Goal: Communication & Community: Answer question/provide support

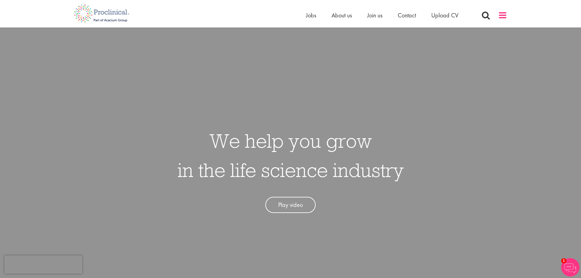
click at [506, 17] on span at bounding box center [502, 15] width 9 height 9
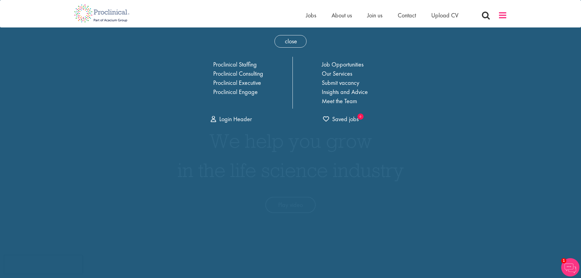
click at [506, 17] on span at bounding box center [502, 15] width 9 height 9
click at [314, 18] on span "Jobs" at bounding box center [311, 15] width 10 height 8
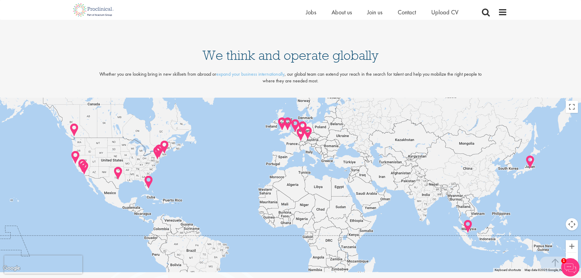
scroll to position [1295, 0]
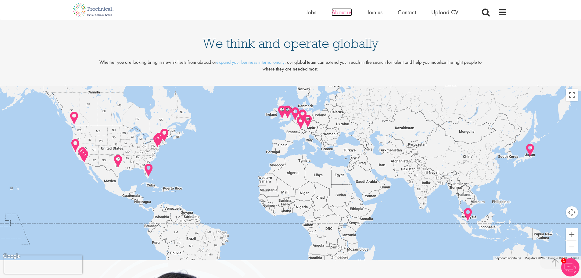
click at [346, 15] on span "About us" at bounding box center [342, 12] width 20 height 8
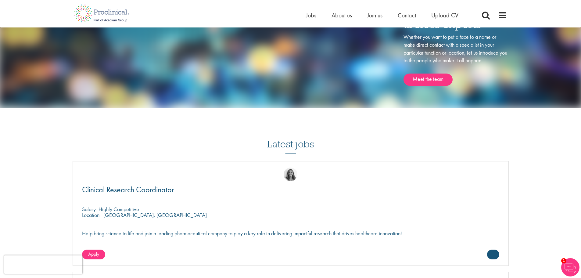
scroll to position [733, 0]
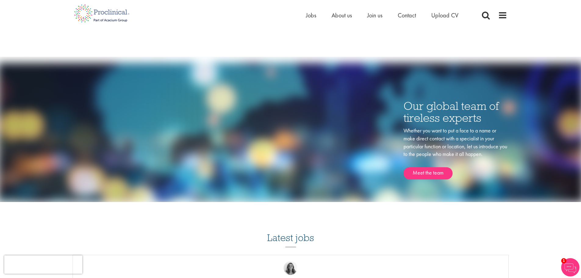
click at [384, 16] on ul "Home Jobs About us Join us Contact Upload CV" at bounding box center [390, 15] width 168 height 9
click at [379, 17] on span "Join us" at bounding box center [374, 15] width 15 height 8
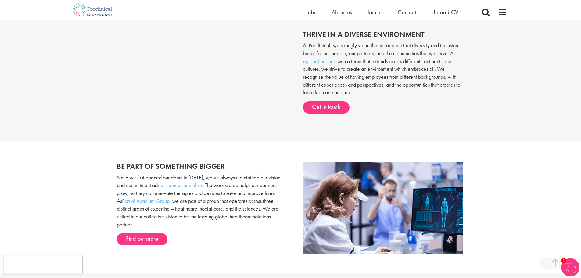
scroll to position [244, 0]
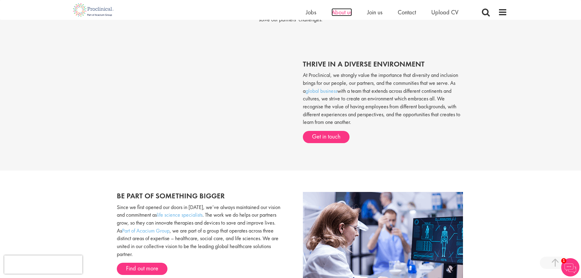
click at [335, 10] on span "About us" at bounding box center [342, 12] width 20 height 8
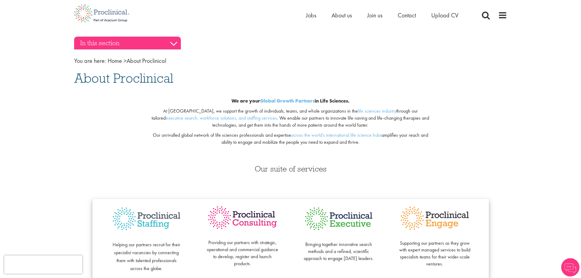
click at [173, 44] on h3 "In this section" at bounding box center [127, 43] width 107 height 13
click at [174, 43] on h3 "In this section" at bounding box center [127, 43] width 107 height 13
click at [112, 46] on h3 "In this section" at bounding box center [127, 43] width 107 height 13
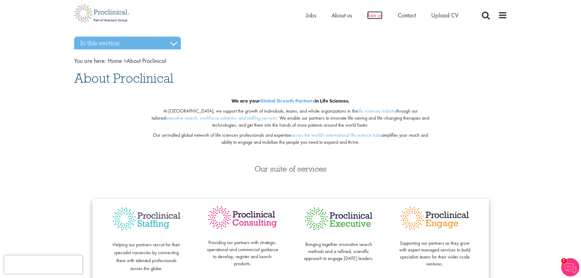
click at [373, 15] on span "Join us" at bounding box center [374, 15] width 15 height 8
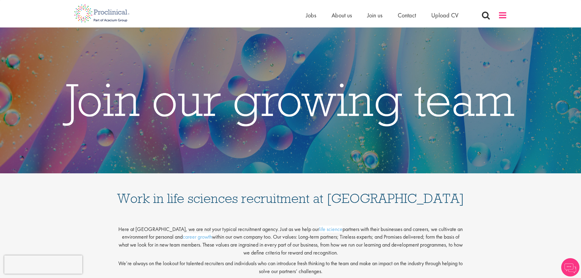
click at [502, 14] on span at bounding box center [502, 15] width 9 height 9
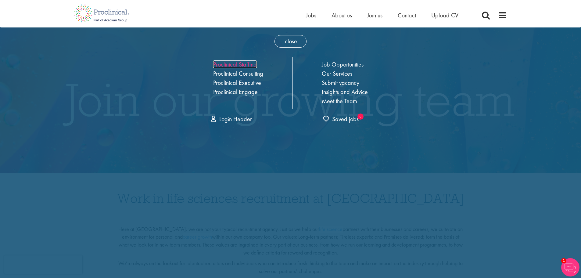
click at [248, 67] on link "Proclinical Staffing" at bounding box center [235, 64] width 44 height 8
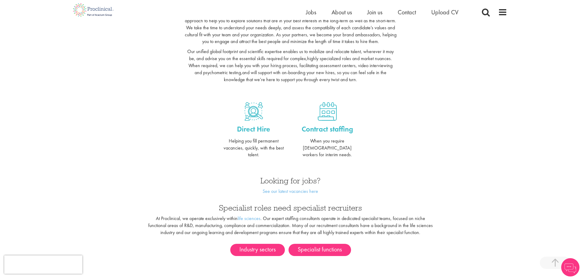
scroll to position [183, 0]
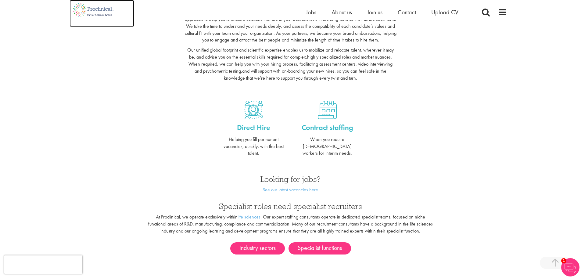
click at [113, 12] on img at bounding box center [94, 10] width 48 height 20
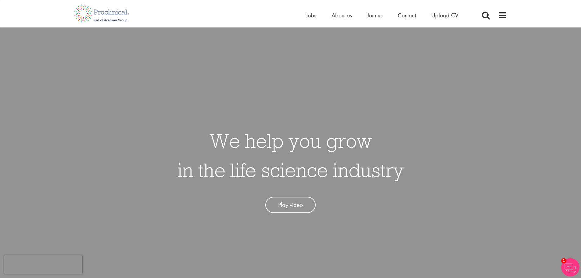
click at [567, 269] on img at bounding box center [571, 267] width 18 height 18
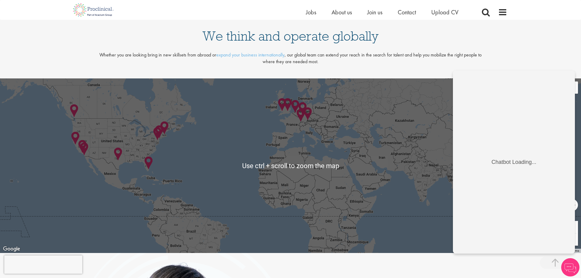
scroll to position [1282, 0]
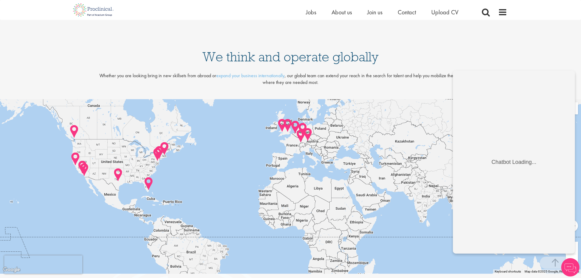
click at [573, 268] on img at bounding box center [571, 267] width 18 height 18
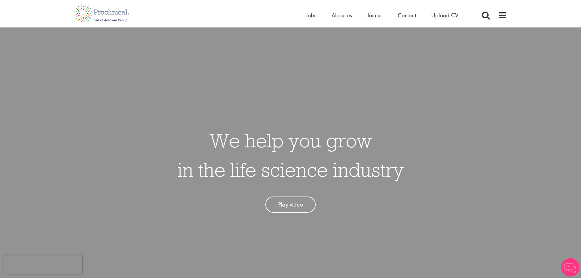
scroll to position [0, 0]
click at [569, 266] on img at bounding box center [571, 267] width 18 height 18
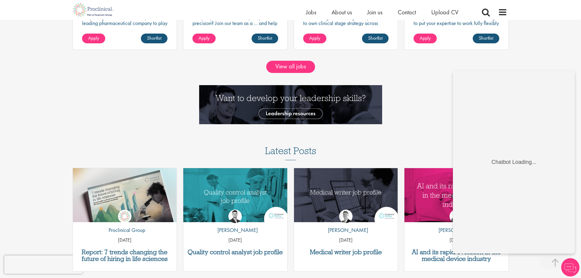
scroll to position [702, 0]
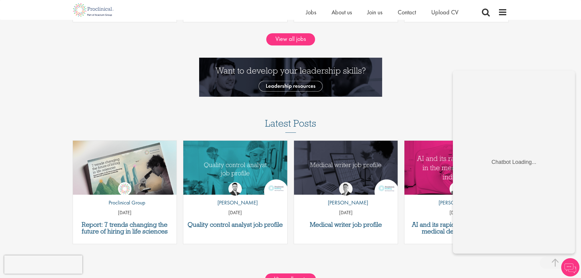
click at [441, 74] on div at bounding box center [290, 80] width 591 height 45
click at [407, 15] on span "Contact" at bounding box center [407, 12] width 18 height 8
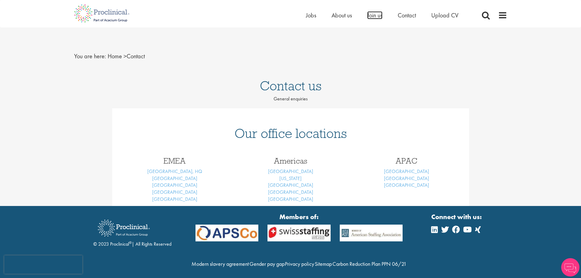
click at [378, 15] on span "Join us" at bounding box center [374, 15] width 15 height 8
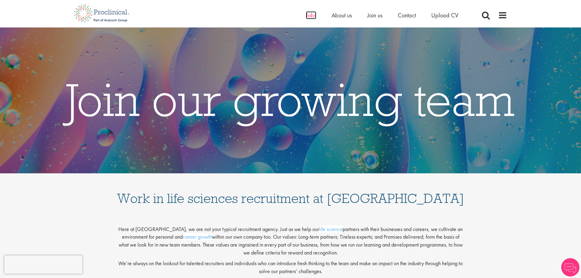
click at [311, 15] on span "Jobs" at bounding box center [311, 15] width 10 height 8
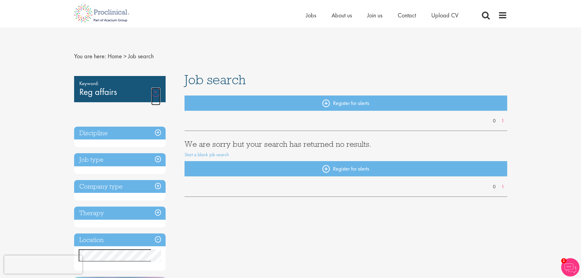
click at [153, 91] on link "Remove" at bounding box center [155, 97] width 9 height 18
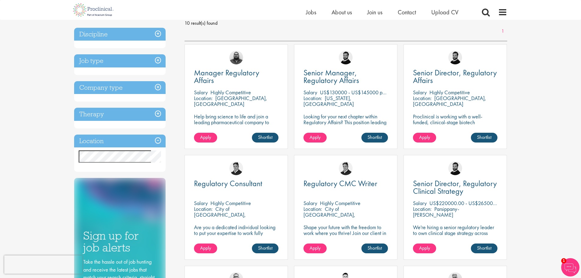
scroll to position [92, 0]
click at [449, 203] on p "US$220000.00 - US$265000 per annum + Highly Competitive Salary" at bounding box center [505, 202] width 150 height 7
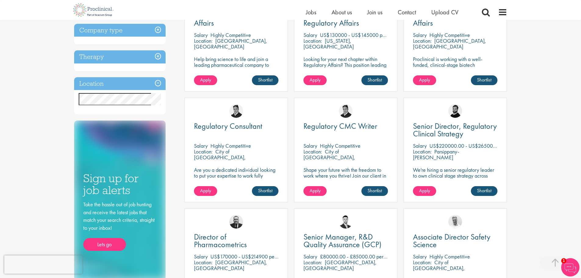
scroll to position [153, 0]
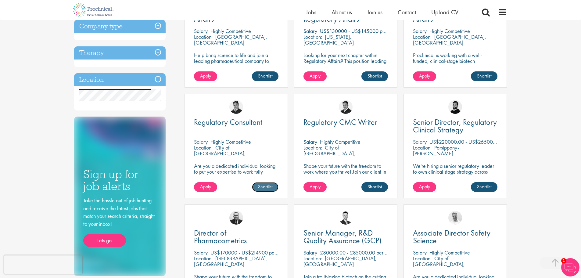
click at [263, 186] on link "Shortlist" at bounding box center [265, 187] width 27 height 10
click at [379, 189] on link "Shortlist" at bounding box center [375, 187] width 27 height 10
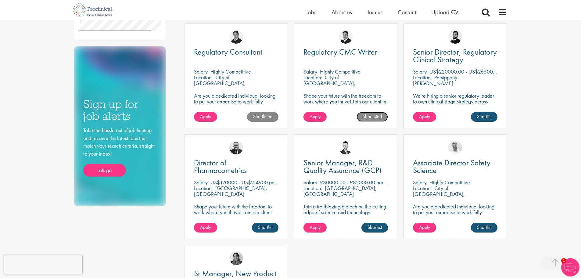
scroll to position [244, 0]
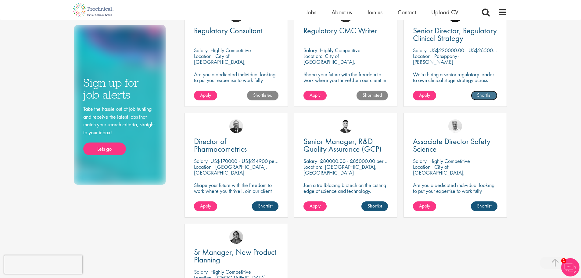
click at [484, 94] on link "Shortlist" at bounding box center [484, 96] width 27 height 10
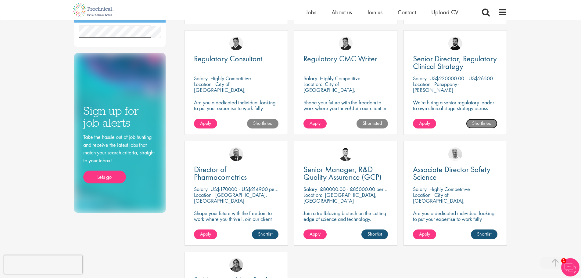
scroll to position [275, 0]
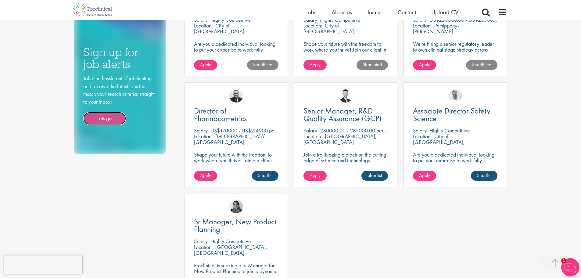
click at [103, 118] on link "Lets go" at bounding box center [104, 118] width 43 height 13
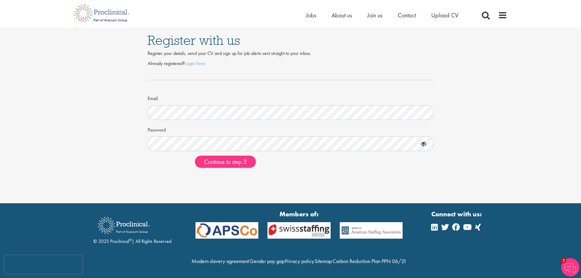
drag, startPoint x: 149, startPoint y: 52, endPoint x: 312, endPoint y: 54, distance: 163.6
click at [312, 54] on div "Register your details, send your CV and sign up for job alerts sent straight to…" at bounding box center [291, 53] width 286 height 7
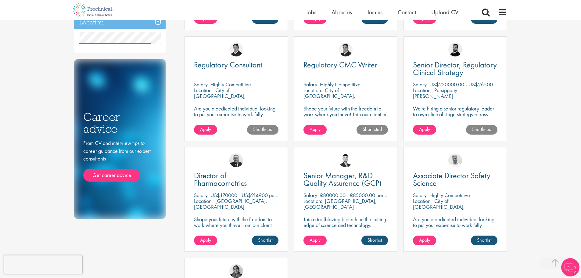
scroll to position [191, 0]
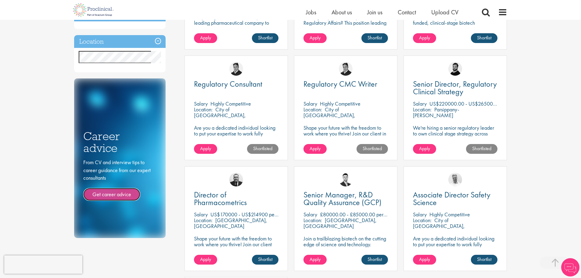
click at [110, 195] on link "Get career advice" at bounding box center [111, 194] width 57 height 13
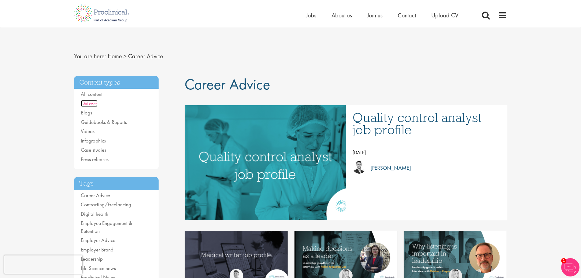
click at [94, 105] on link "Quizzes" at bounding box center [89, 103] width 17 height 7
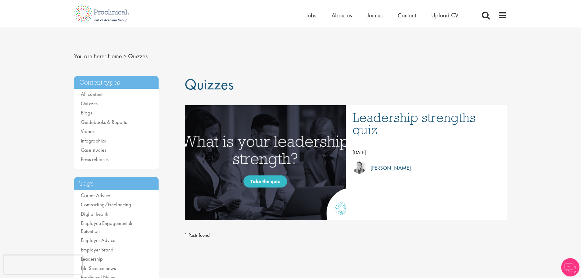
drag, startPoint x: 353, startPoint y: 154, endPoint x: 374, endPoint y: 155, distance: 20.8
click at [374, 155] on p "[DATE]" at bounding box center [427, 152] width 148 height 9
click at [86, 112] on link "Blogs" at bounding box center [86, 112] width 11 height 7
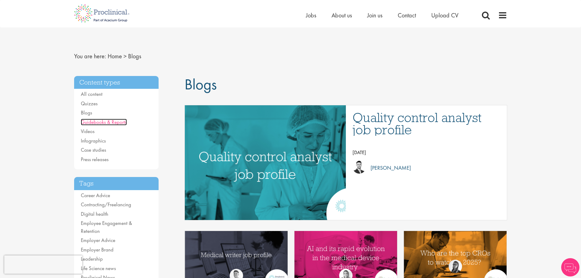
click at [98, 123] on link "Guidebooks & Reports" at bounding box center [104, 122] width 46 height 7
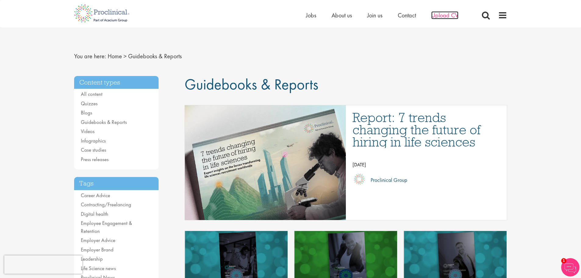
click at [442, 16] on span "Upload CV" at bounding box center [445, 15] width 27 height 8
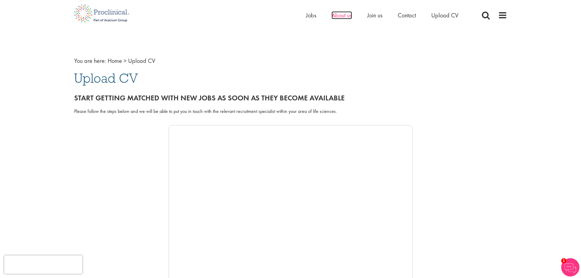
click at [344, 17] on span "About us" at bounding box center [342, 15] width 20 height 8
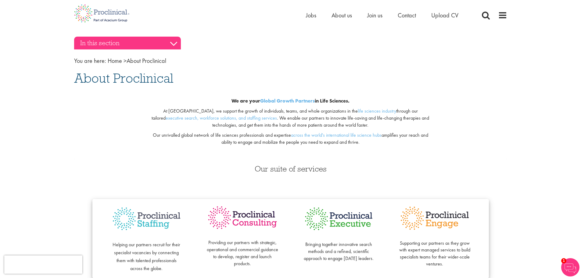
click at [177, 45] on h3 "In this section" at bounding box center [127, 43] width 107 height 13
click at [175, 42] on h3 "In this section" at bounding box center [127, 43] width 107 height 13
click at [174, 41] on h3 "In this section" at bounding box center [127, 43] width 107 height 13
click at [174, 43] on h3 "In this section" at bounding box center [127, 43] width 107 height 13
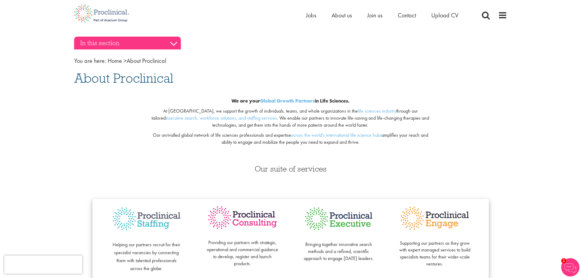
click at [174, 43] on h3 "In this section" at bounding box center [127, 43] width 107 height 13
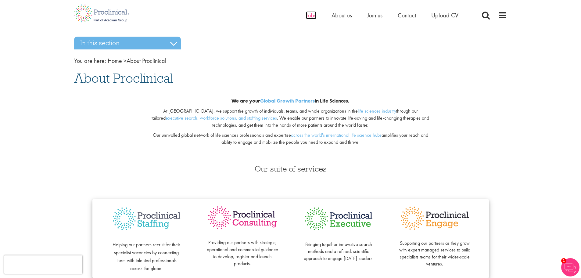
click at [312, 15] on span "Jobs" at bounding box center [311, 15] width 10 height 8
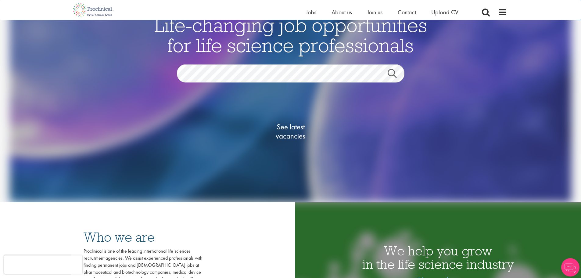
scroll to position [61, 0]
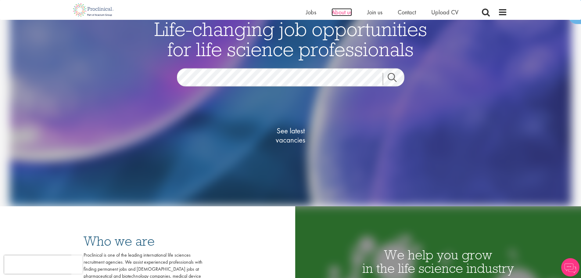
click at [344, 14] on span "About us" at bounding box center [342, 12] width 20 height 8
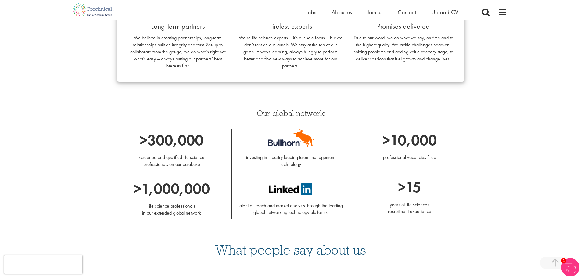
scroll to position [610, 0]
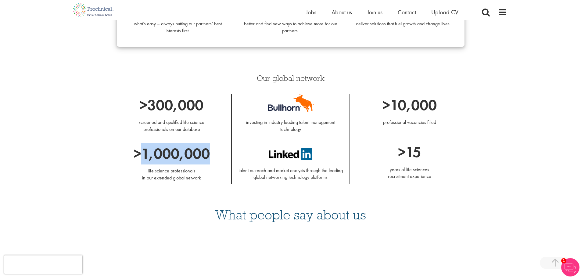
drag, startPoint x: 143, startPoint y: 151, endPoint x: 223, endPoint y: 151, distance: 80.3
click at [223, 151] on p ">1,000,000" at bounding box center [172, 154] width 110 height 22
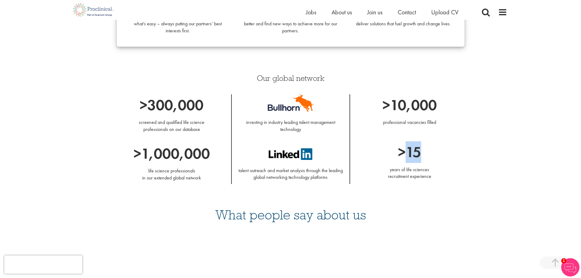
drag, startPoint x: 407, startPoint y: 150, endPoint x: 446, endPoint y: 154, distance: 39.1
click at [446, 154] on p ">15" at bounding box center [410, 152] width 110 height 22
drag, startPoint x: 393, startPoint y: 106, endPoint x: 458, endPoint y: 112, distance: 64.4
click at [458, 112] on p ">10,000" at bounding box center [410, 105] width 110 height 22
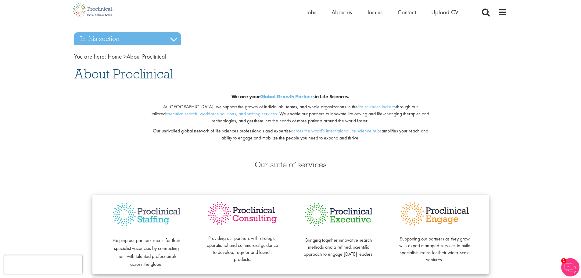
scroll to position [0, 0]
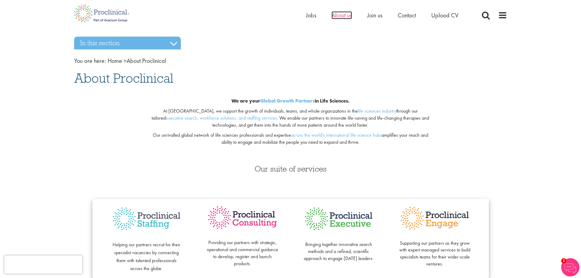
click at [340, 17] on span "About us" at bounding box center [342, 15] width 20 height 8
click at [307, 15] on span "Jobs" at bounding box center [311, 15] width 10 height 8
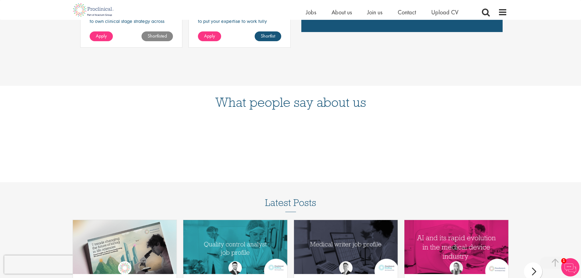
scroll to position [733, 0]
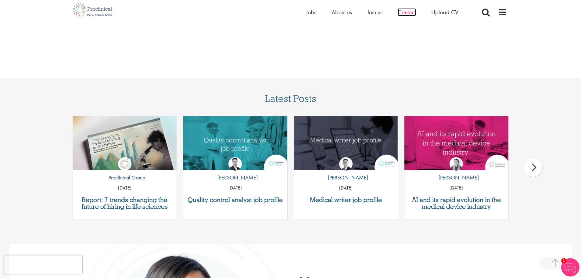
click at [402, 9] on span "Contact" at bounding box center [407, 12] width 18 height 8
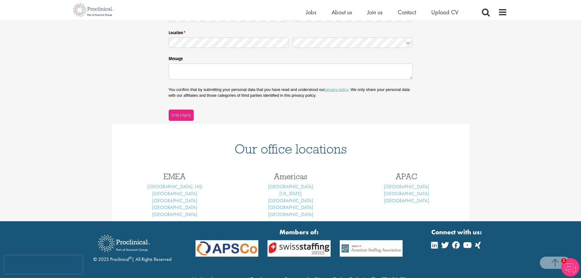
scroll to position [181, 0]
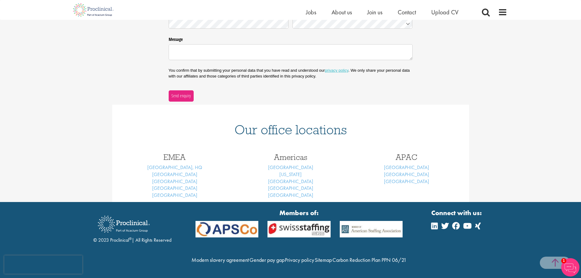
click at [551, 262] on span at bounding box center [555, 263] width 31 height 12
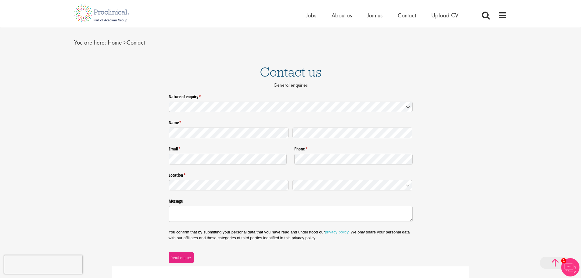
scroll to position [0, 0]
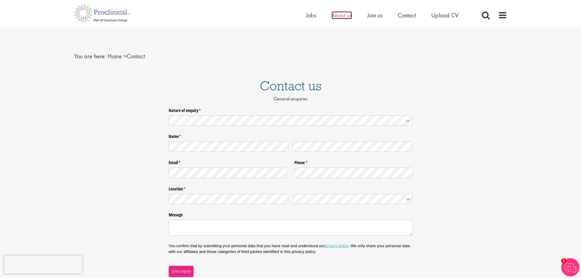
click at [339, 16] on span "About us" at bounding box center [342, 15] width 20 height 8
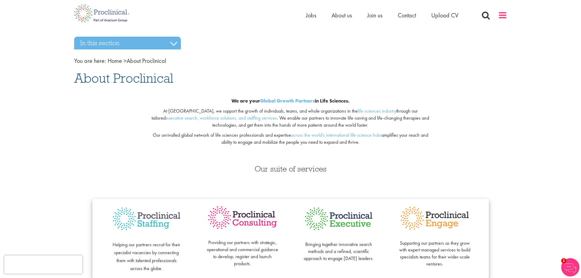
click at [504, 14] on span at bounding box center [502, 15] width 9 height 9
click at [504, 16] on span at bounding box center [502, 15] width 9 height 9
click at [499, 15] on span at bounding box center [502, 15] width 9 height 9
click at [501, 16] on span at bounding box center [502, 15] width 9 height 9
click at [501, 14] on span at bounding box center [502, 15] width 9 height 9
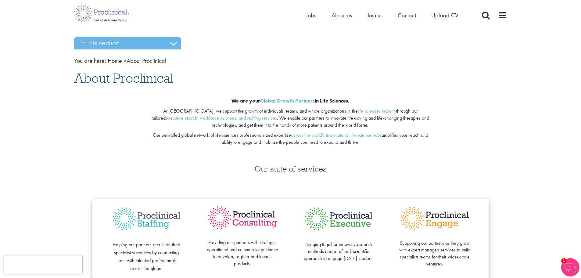
click at [496, 20] on div "Home Jobs About us Join us Contact Upload CV" at bounding box center [406, 17] width 201 height 12
click at [505, 14] on span at bounding box center [502, 15] width 9 height 9
click at [504, 14] on span at bounding box center [502, 15] width 9 height 9
click at [503, 13] on span at bounding box center [502, 15] width 9 height 9
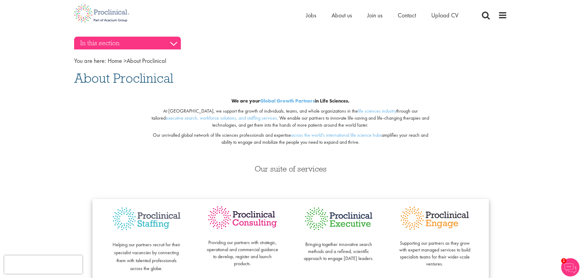
click at [173, 43] on h3 "In this section" at bounding box center [127, 43] width 107 height 13
click at [174, 43] on h3 "In this section" at bounding box center [127, 43] width 107 height 13
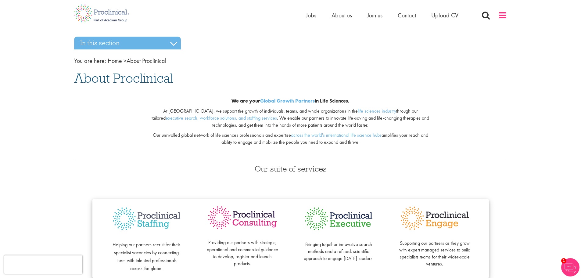
click at [507, 17] on span at bounding box center [502, 15] width 9 height 9
click at [504, 15] on span at bounding box center [502, 15] width 9 height 9
click at [503, 15] on span at bounding box center [502, 15] width 9 height 9
click at [483, 13] on span at bounding box center [486, 15] width 9 height 9
click at [489, 14] on span at bounding box center [486, 15] width 9 height 9
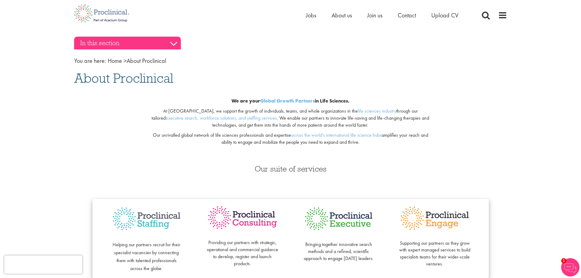
click at [170, 44] on h3 "In this section" at bounding box center [127, 43] width 107 height 13
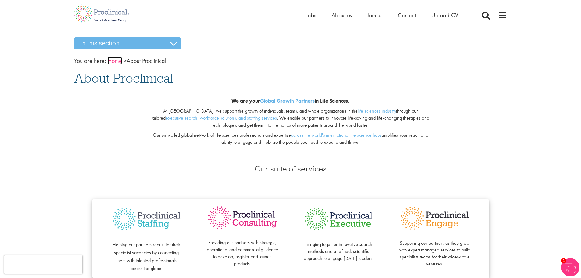
click at [109, 62] on link "Home" at bounding box center [115, 61] width 14 height 8
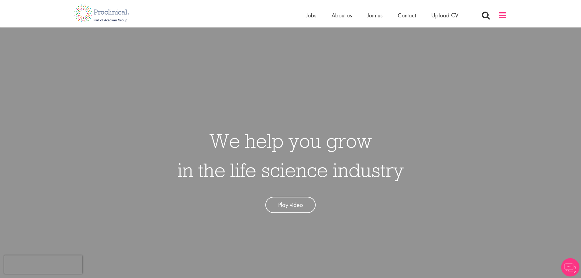
click at [507, 15] on span at bounding box center [502, 15] width 9 height 9
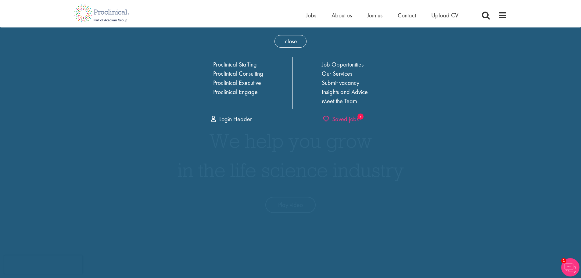
click at [343, 119] on span "Saved jobs" at bounding box center [341, 119] width 36 height 8
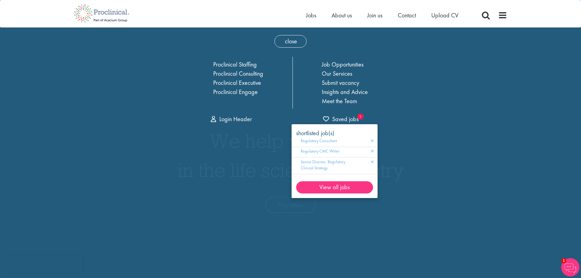
click at [396, 79] on div "Proclinical Staffing Proclinical Consulting Proclinical Executive Proclinical E…" at bounding box center [291, 83] width 217 height 52
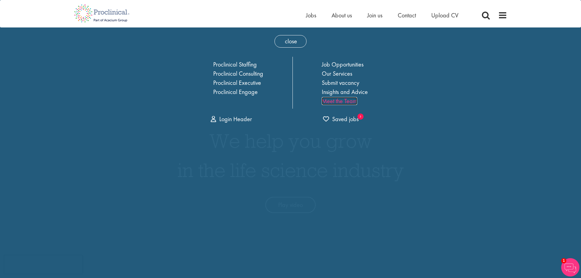
click at [350, 103] on link "Meet the Team" at bounding box center [339, 101] width 35 height 8
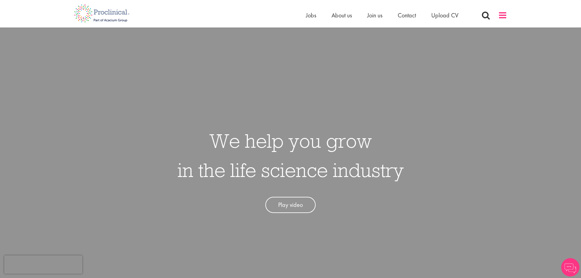
click at [505, 16] on span at bounding box center [502, 15] width 9 height 9
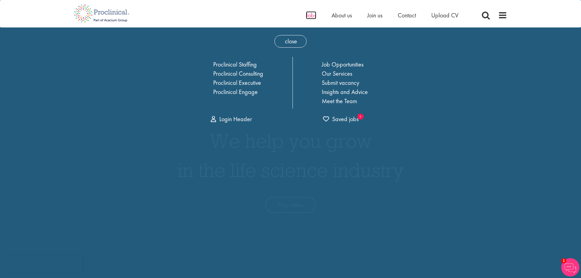
click at [310, 16] on span "Jobs" at bounding box center [311, 15] width 10 height 8
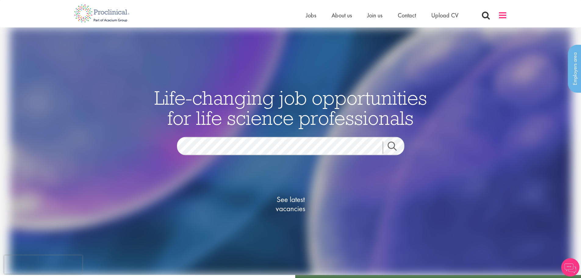
click at [503, 13] on span at bounding box center [502, 15] width 9 height 9
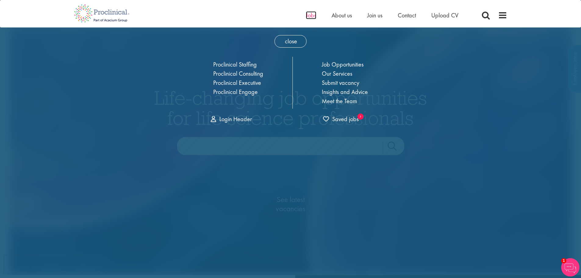
click at [312, 19] on span "Jobs" at bounding box center [311, 15] width 10 height 8
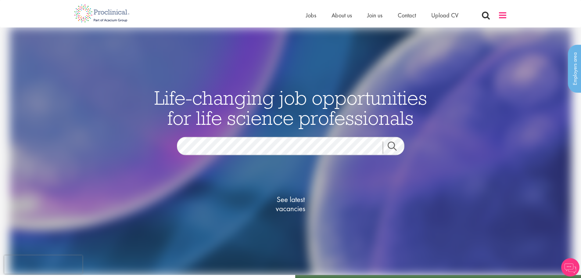
click at [504, 11] on span at bounding box center [502, 15] width 9 height 9
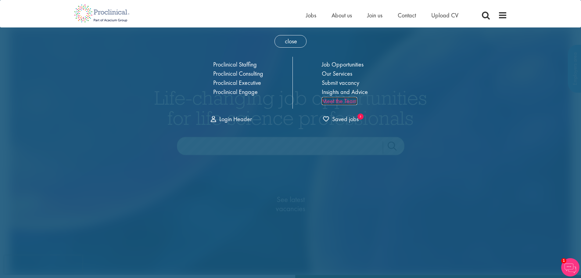
click at [345, 101] on link "Meet the Team" at bounding box center [339, 101] width 35 height 8
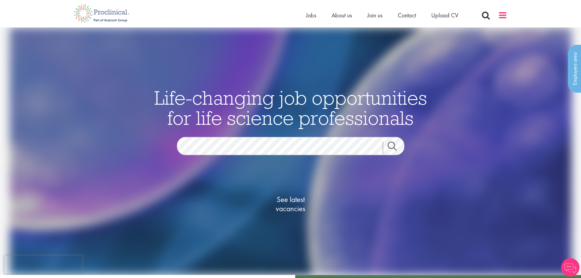
click at [503, 14] on span at bounding box center [502, 15] width 9 height 9
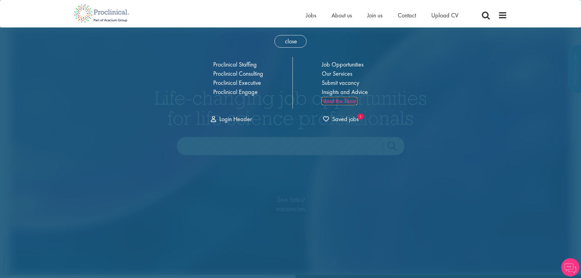
click at [342, 100] on link "Meet the Team" at bounding box center [339, 101] width 35 height 8
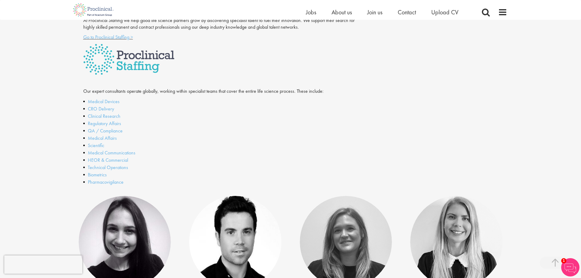
scroll to position [122, 0]
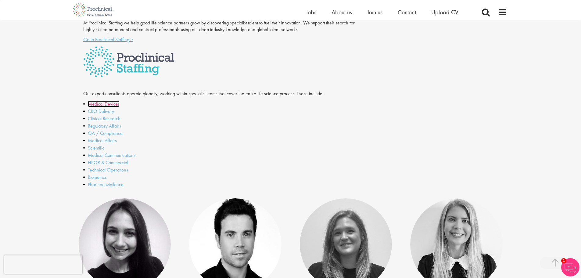
click at [104, 105] on link "Medical Devices" at bounding box center [104, 104] width 32 height 6
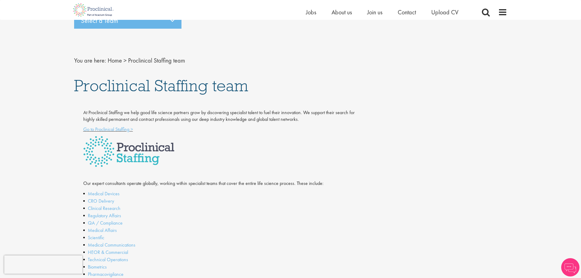
scroll to position [31, 0]
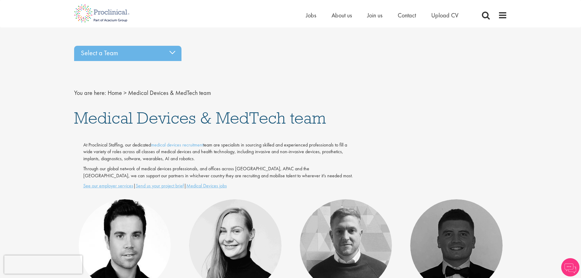
drag, startPoint x: 84, startPoint y: 146, endPoint x: 315, endPoint y: 163, distance: 232.3
click at [316, 162] on p "At Proclinical Staffing, our dedicated medical devices recruitment team are spe…" at bounding box center [220, 152] width 274 height 21
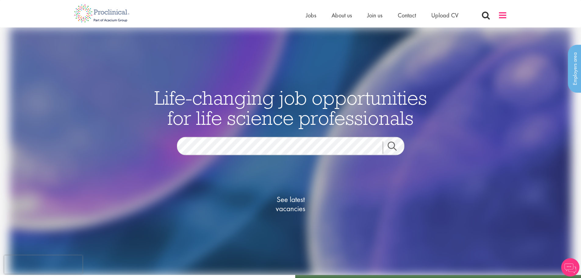
click at [506, 13] on span at bounding box center [502, 15] width 9 height 9
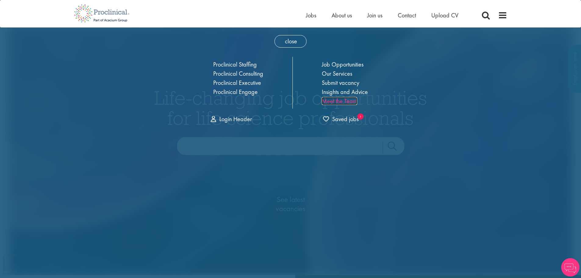
click at [347, 100] on link "Meet the Team" at bounding box center [339, 101] width 35 height 8
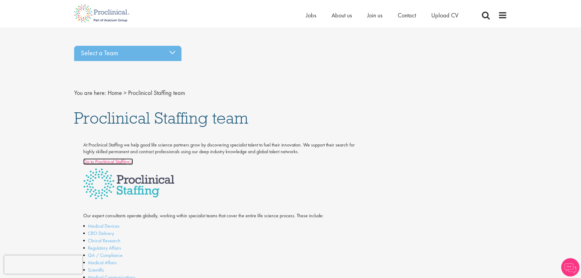
click at [118, 162] on link "Go to Proclinical Staffing >" at bounding box center [108, 161] width 50 height 6
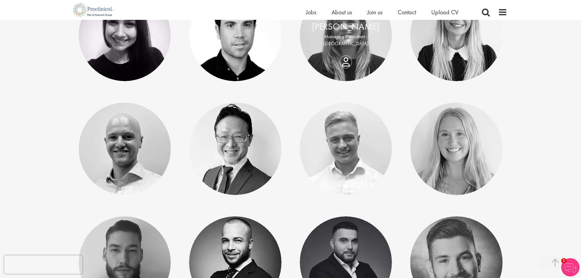
scroll to position [336, 0]
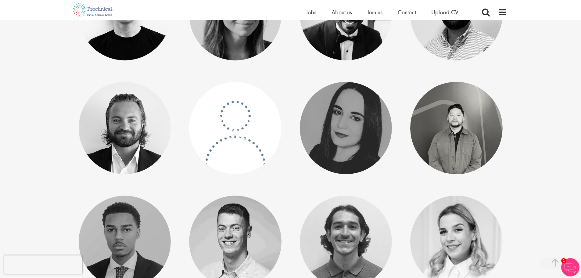
scroll to position [1038, 0]
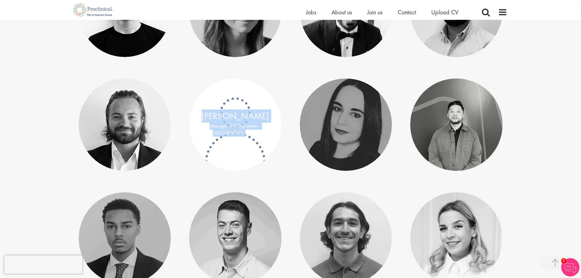
drag, startPoint x: 240, startPoint y: 133, endPoint x: 207, endPoint y: 109, distance: 40.5
click at [207, 109] on div "Monica Quiros Manager, US Operations - North America" at bounding box center [235, 124] width 92 height 92
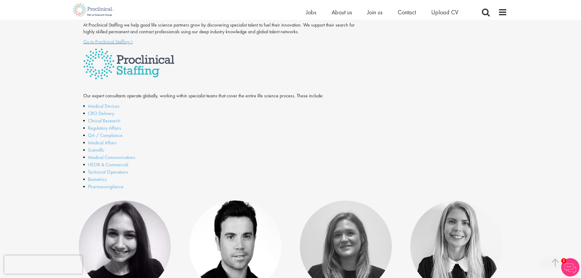
scroll to position [122, 0]
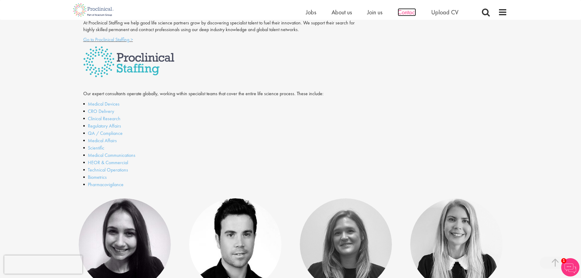
click at [404, 14] on span "Contact" at bounding box center [407, 12] width 18 height 8
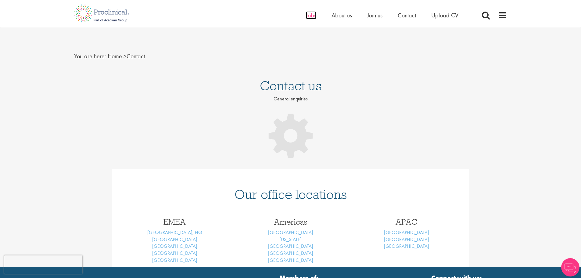
click at [307, 15] on span "Jobs" at bounding box center [311, 15] width 10 height 8
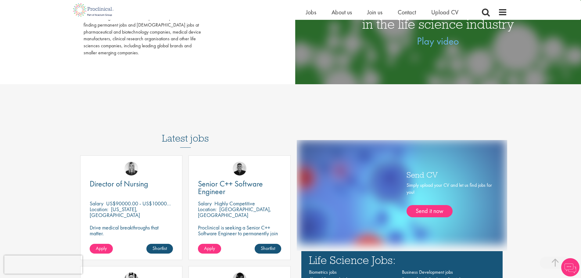
scroll to position [458, 0]
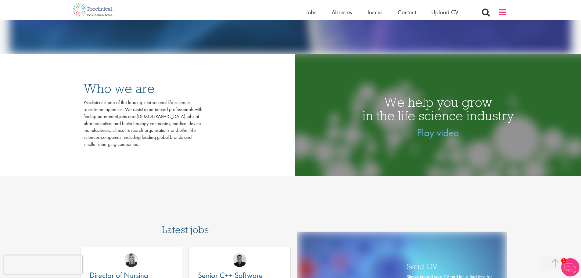
click at [501, 13] on span at bounding box center [502, 12] width 9 height 9
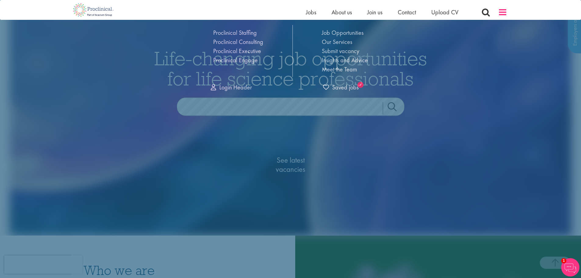
scroll to position [0, 0]
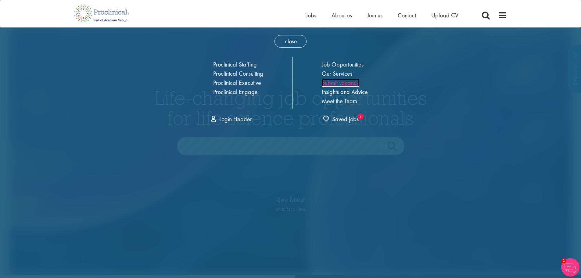
click at [346, 83] on link "Submit vacancy" at bounding box center [341, 83] width 38 height 8
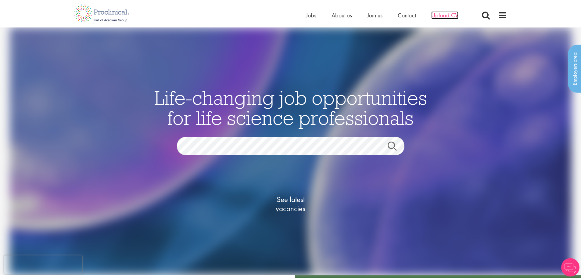
click at [441, 15] on span "Upload CV" at bounding box center [445, 15] width 27 height 8
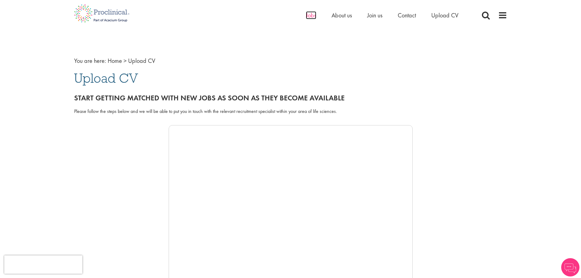
click at [312, 16] on span "Jobs" at bounding box center [311, 15] width 10 height 8
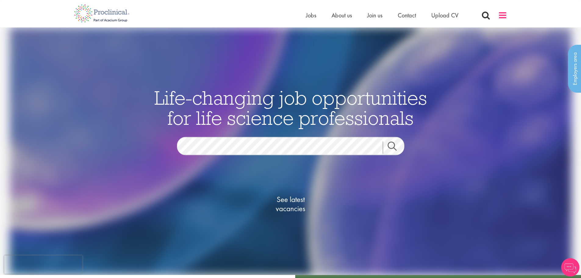
click at [505, 15] on span at bounding box center [502, 15] width 9 height 9
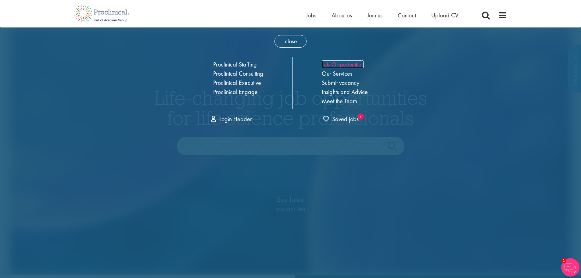
click at [351, 63] on link "Job Opportunities" at bounding box center [343, 64] width 42 height 8
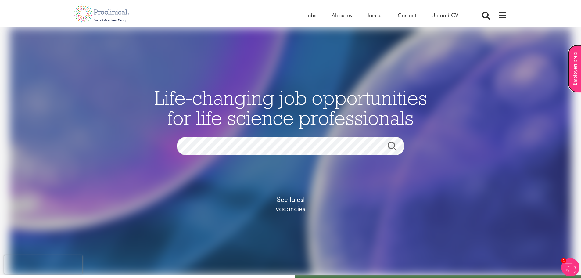
click at [573, 70] on link "Employers area" at bounding box center [575, 69] width 14 height 48
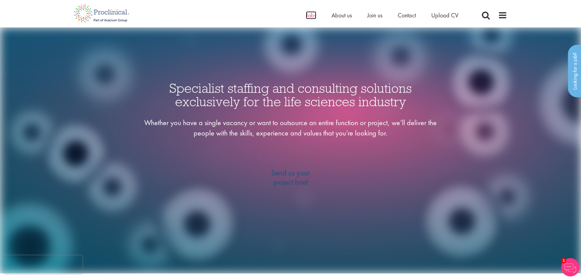
click at [307, 14] on span "Jobs" at bounding box center [311, 15] width 10 height 8
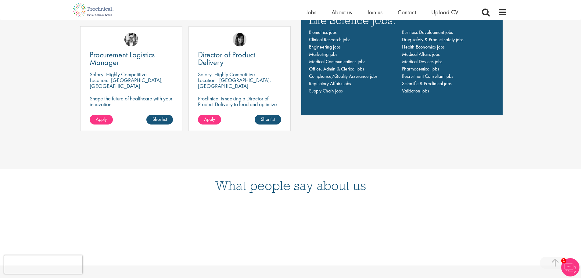
scroll to position [519, 0]
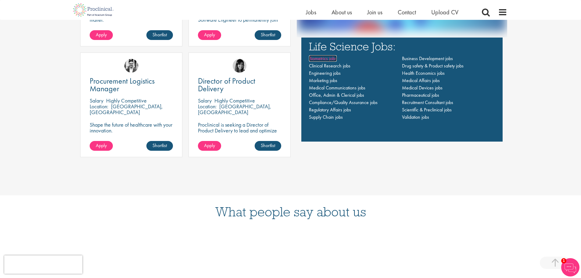
click at [330, 57] on span "Biometrics jobs" at bounding box center [323, 58] width 28 height 6
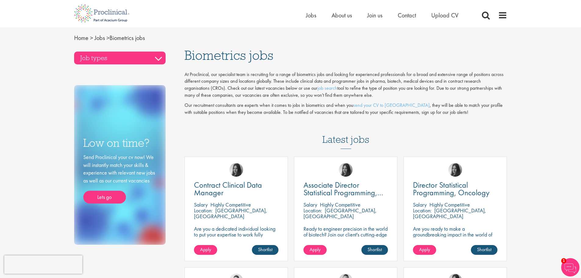
click at [157, 57] on h3 "Job types" at bounding box center [120, 58] width 92 height 13
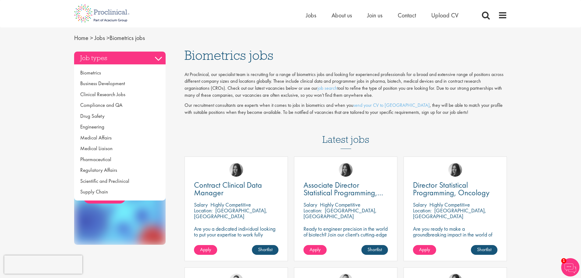
click at [157, 57] on h3 "Job types" at bounding box center [120, 58] width 92 height 13
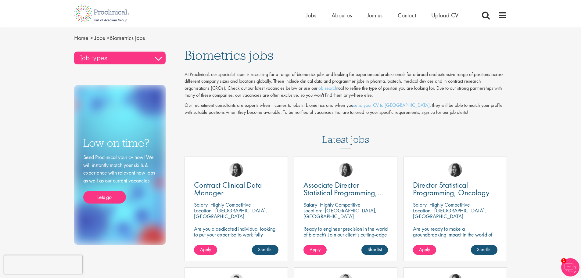
click at [157, 57] on h3 "Job types" at bounding box center [120, 58] width 92 height 13
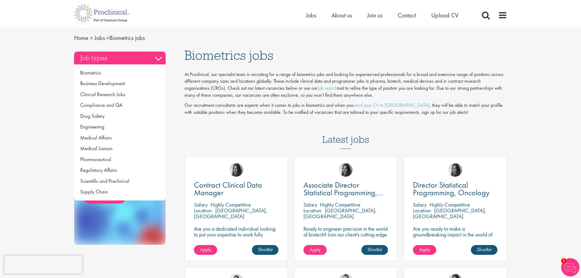
click at [157, 57] on h3 "Job types" at bounding box center [120, 58] width 92 height 13
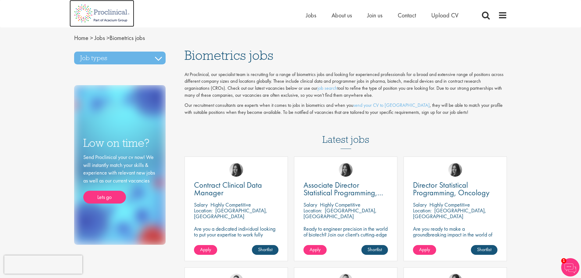
click at [95, 13] on img at bounding box center [102, 13] width 65 height 27
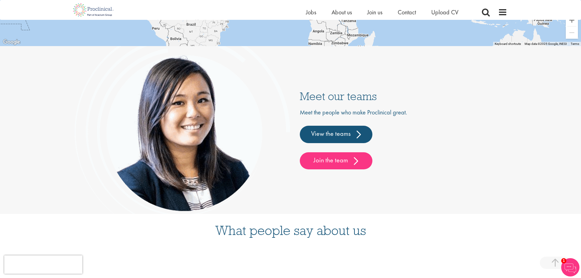
scroll to position [1509, 0]
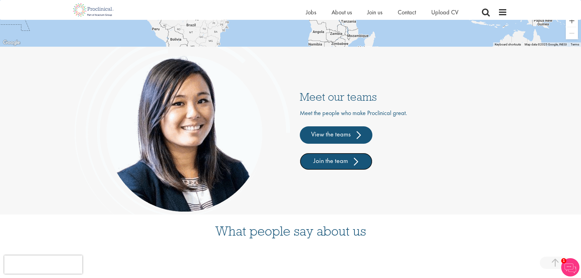
click at [338, 166] on link "Join the team" at bounding box center [336, 161] width 73 height 17
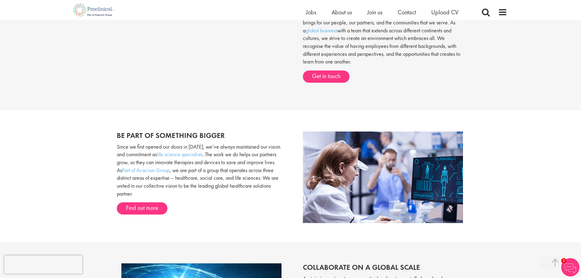
scroll to position [305, 0]
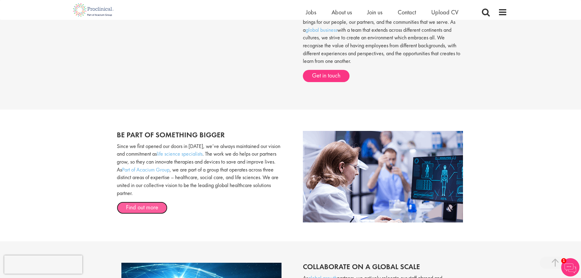
click at [148, 205] on link "Find out more" at bounding box center [142, 208] width 51 height 12
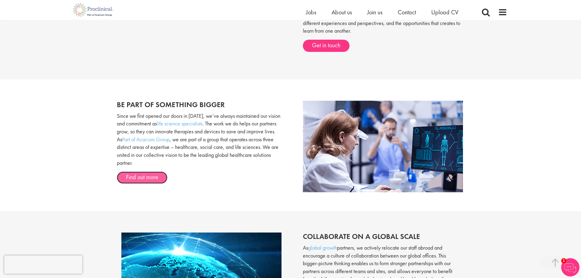
scroll to position [427, 0]
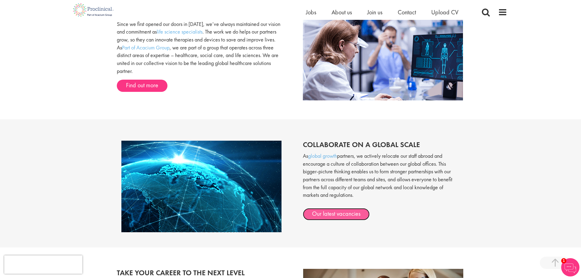
click at [341, 216] on link "Our latest vacancies" at bounding box center [336, 214] width 67 height 12
click at [80, 11] on img at bounding box center [94, 10] width 48 height 20
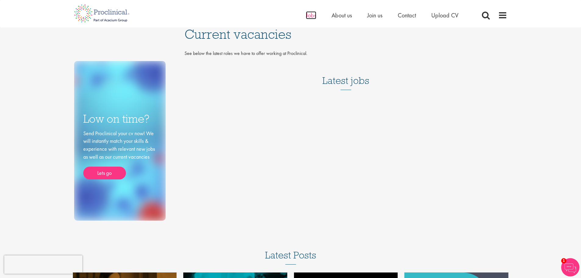
click at [311, 18] on span "Jobs" at bounding box center [311, 15] width 10 height 8
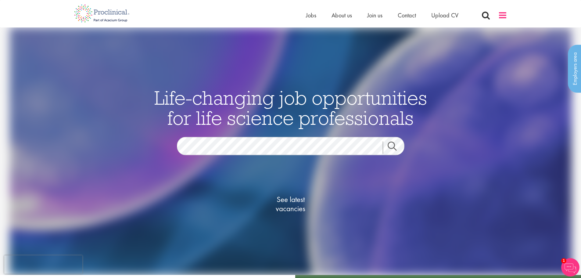
click at [506, 12] on span at bounding box center [502, 15] width 9 height 9
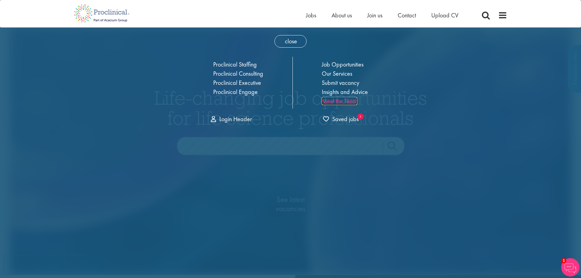
click at [343, 100] on link "Meet the Team" at bounding box center [339, 101] width 35 height 8
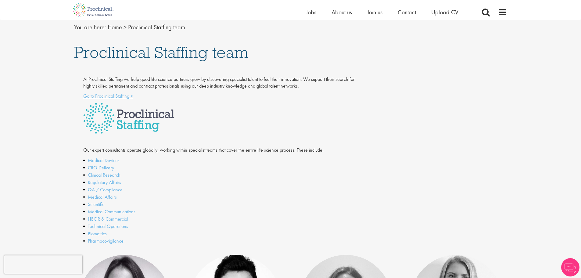
scroll to position [92, 0]
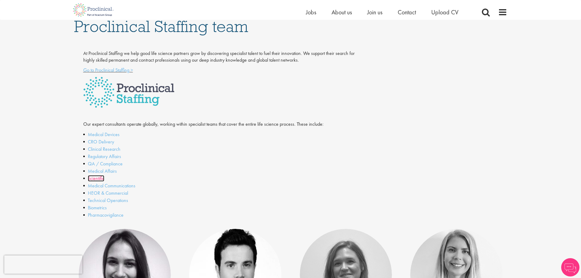
click at [98, 179] on link "Scientific" at bounding box center [96, 178] width 16 height 6
click at [115, 157] on link "Regulatory Affairs" at bounding box center [104, 156] width 33 height 6
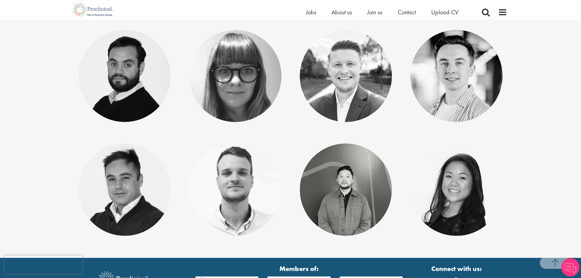
scroll to position [183, 0]
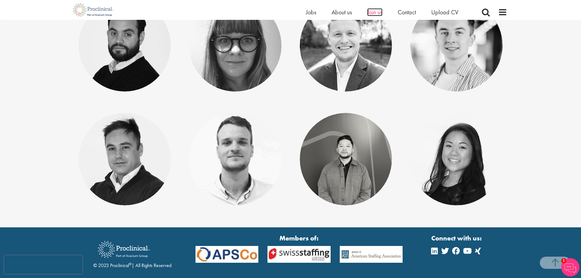
click at [373, 13] on span "Join us" at bounding box center [374, 12] width 15 height 8
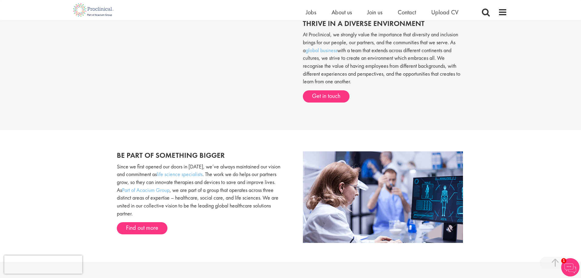
scroll to position [304, 0]
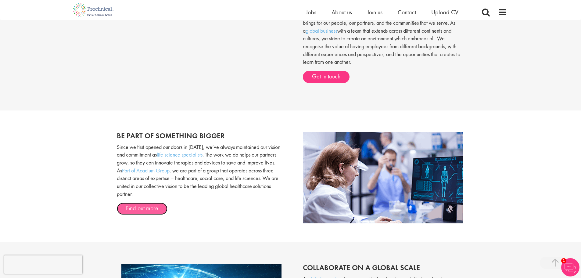
click at [149, 207] on link "Find out more" at bounding box center [142, 209] width 51 height 12
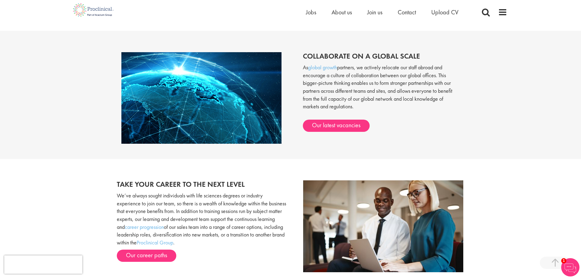
scroll to position [518, 0]
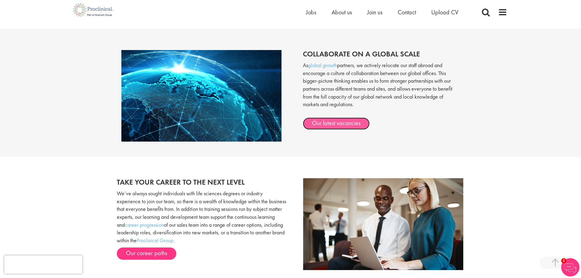
click at [346, 122] on link "Our latest vacancies" at bounding box center [336, 124] width 67 height 12
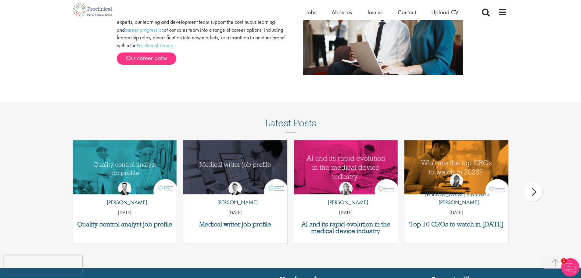
scroll to position [793, 0]
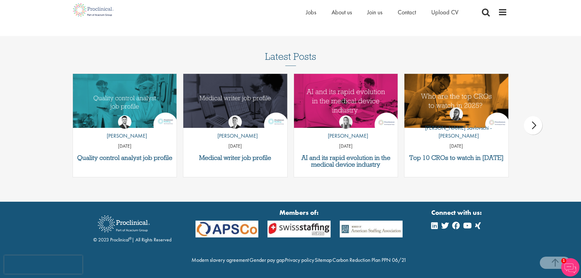
click at [531, 116] on div "next" at bounding box center [533, 125] width 18 height 18
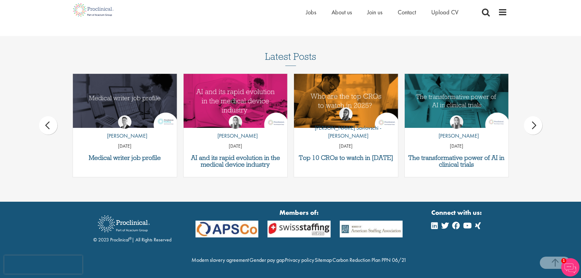
click at [531, 116] on div "next" at bounding box center [533, 125] width 18 height 18
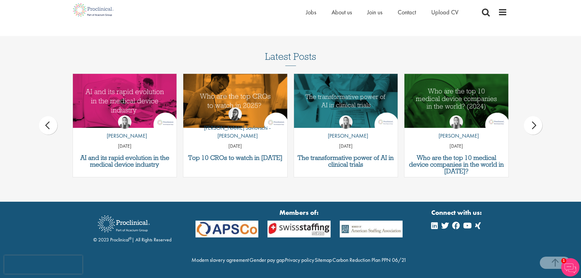
click at [531, 116] on div "next" at bounding box center [533, 125] width 18 height 18
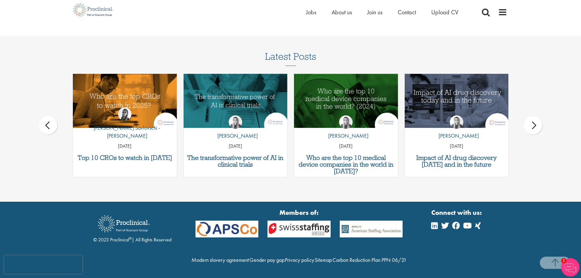
click at [531, 116] on div "next" at bounding box center [533, 125] width 18 height 18
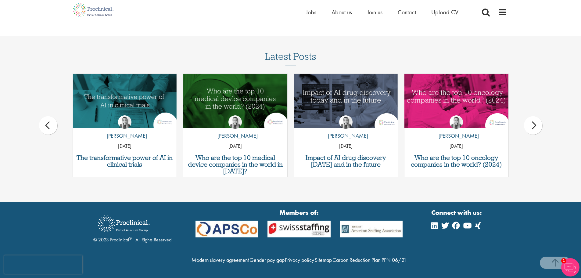
click at [531, 116] on div "next" at bounding box center [533, 125] width 18 height 18
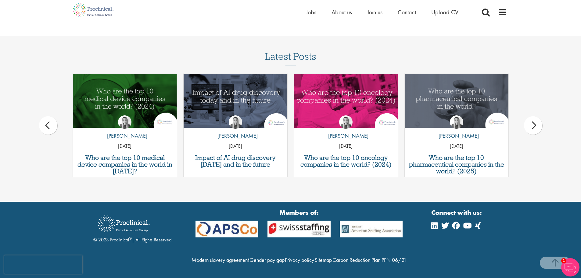
click at [531, 116] on div "next" at bounding box center [533, 125] width 18 height 18
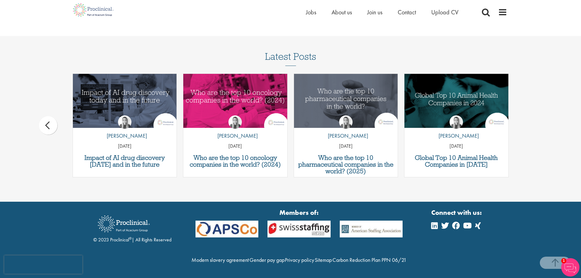
click at [531, 113] on div "Latest Posts Quality control analyst job profile by Joshua Godden 14 Aug 25 Med…" at bounding box center [290, 117] width 581 height 132
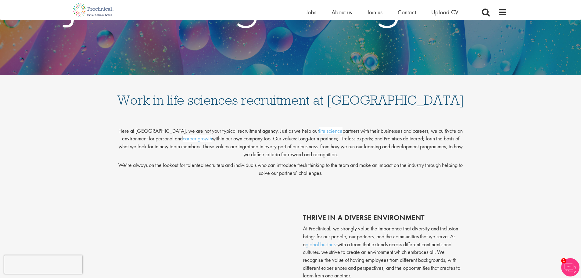
scroll to position [0, 0]
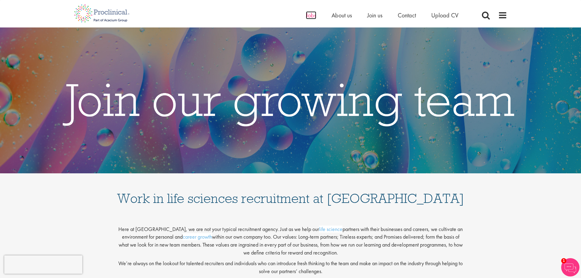
click at [315, 16] on span "Jobs" at bounding box center [311, 15] width 10 height 8
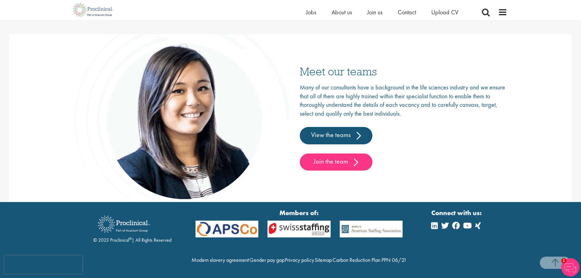
scroll to position [955, 0]
click at [333, 127] on link "View the teams" at bounding box center [336, 135] width 73 height 17
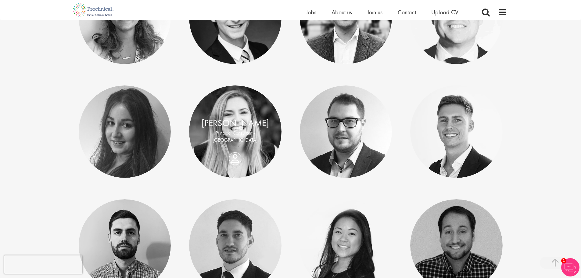
scroll to position [2869, 0]
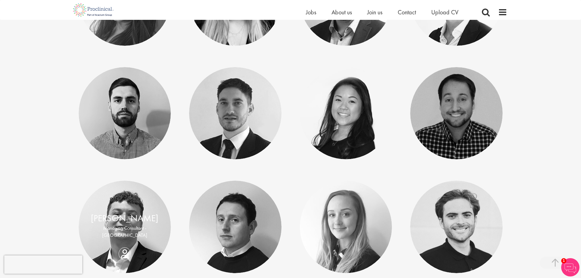
click at [125, 242] on div "Tom Magenis Managing Consultant - Europe" at bounding box center [125, 227] width 92 height 30
click at [128, 222] on link "[PERSON_NAME]" at bounding box center [124, 218] width 67 height 12
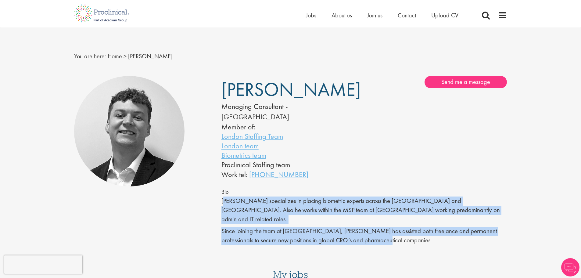
drag, startPoint x: 224, startPoint y: 192, endPoint x: 421, endPoint y: 219, distance: 198.5
click at [421, 219] on div "Bio Tom specializes in placing biometric experts across the UK and Europe. Also…" at bounding box center [365, 215] width 286 height 57
click at [481, 82] on link "Send me a message" at bounding box center [466, 82] width 82 height 12
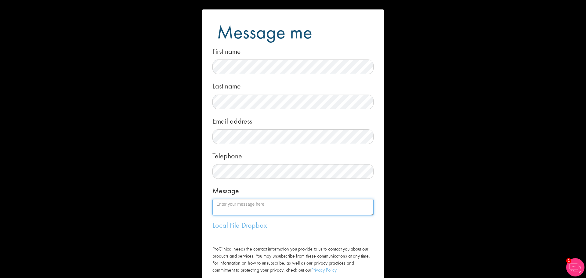
click at [238, 208] on textarea "Message" at bounding box center [292, 207] width 161 height 16
type textarea "Y"
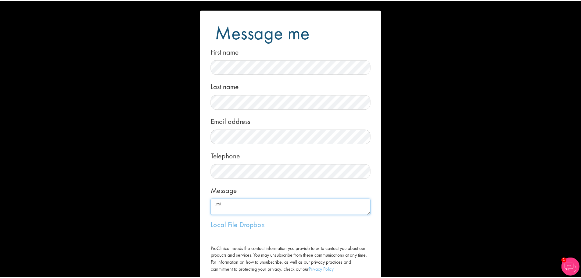
scroll to position [37, 0]
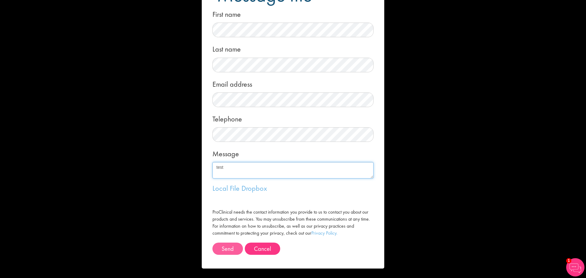
type textarea "test"
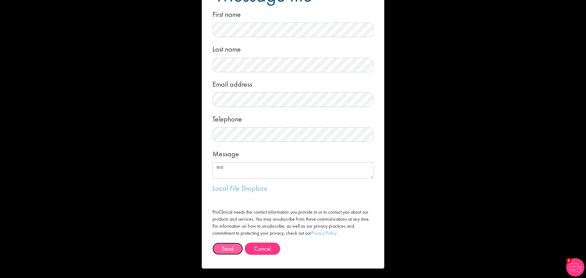
click at [224, 252] on button "Send" at bounding box center [227, 249] width 31 height 12
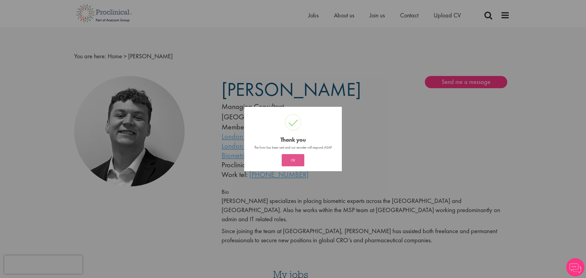
click at [292, 160] on button "OK" at bounding box center [293, 160] width 23 height 12
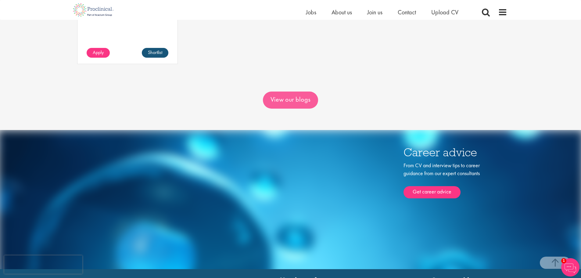
scroll to position [397, 0]
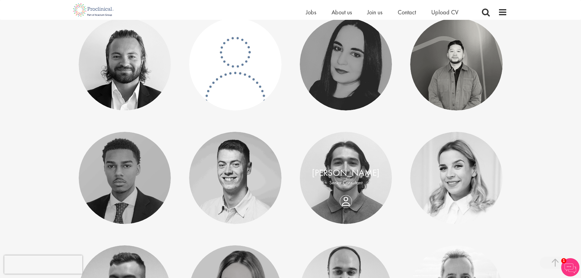
scroll to position [1038, 0]
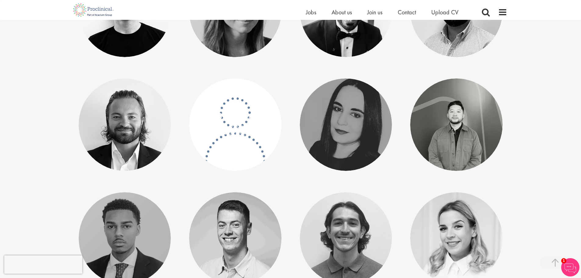
click at [234, 124] on p "Manager, US Operations - [GEOGRAPHIC_DATA]" at bounding box center [235, 130] width 80 height 14
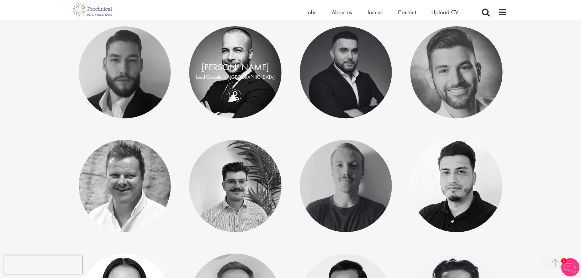
scroll to position [519, 0]
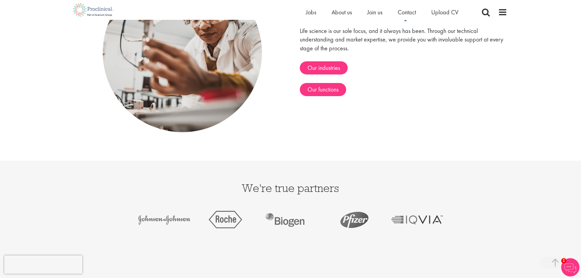
scroll to position [1068, 0]
